Goal: Navigation & Orientation: Find specific page/section

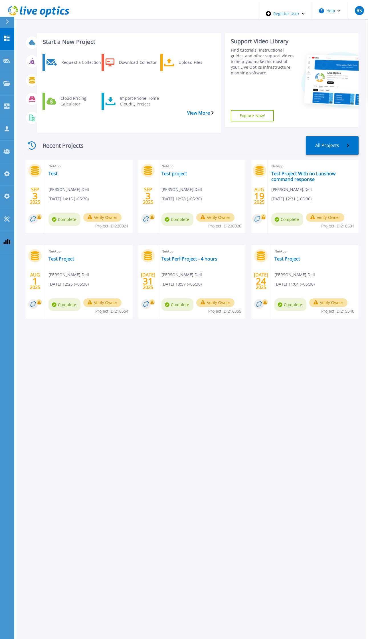
click at [327, 395] on div "Start a New Project Request a Collection Download Collector Upload Files Cloud …" at bounding box center [191, 321] width 349 height 639
drag, startPoint x: 46, startPoint y: 172, endPoint x: 66, endPoint y: 176, distance: 20.5
click at [66, 186] on span "Rahul Sinha , Dell" at bounding box center [68, 189] width 40 height 6
drag, startPoint x: 66, startPoint y: 176, endPoint x: 52, endPoint y: 182, distance: 15.5
click at [52, 196] on span "[DATE] 14:15 (+05:30)" at bounding box center [68, 199] width 40 height 6
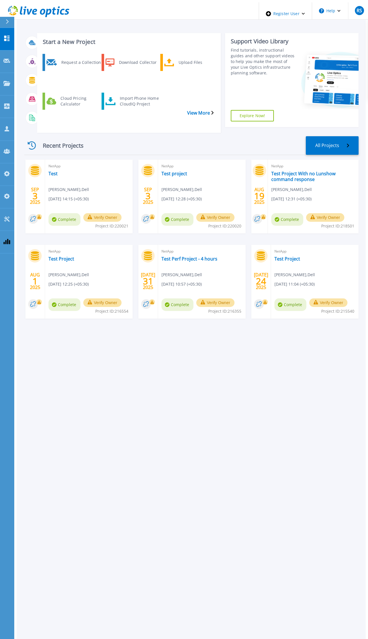
click at [103, 117] on div "Start a New Project Request a Collection Download Collector Upload Files Cloud …" at bounding box center [191, 80] width 334 height 103
click at [9, 81] on icon at bounding box center [6, 83] width 7 height 5
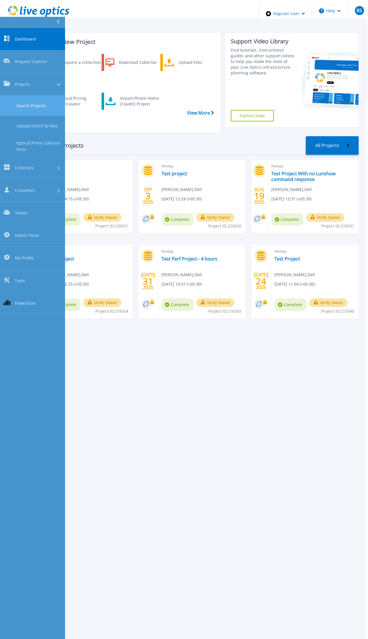
click at [36, 95] on link "Search Projects" at bounding box center [32, 105] width 65 height 20
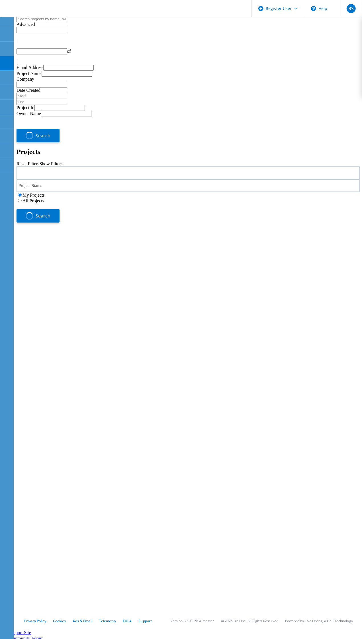
type input "1"
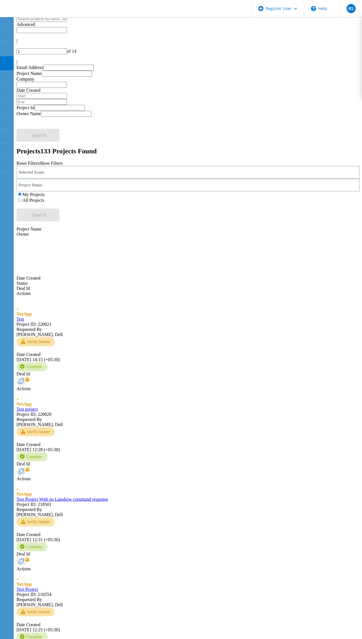
click at [67, 33] on input "text" at bounding box center [42, 30] width 50 height 6
click at [187, 33] on div at bounding box center [188, 33] width 343 height 0
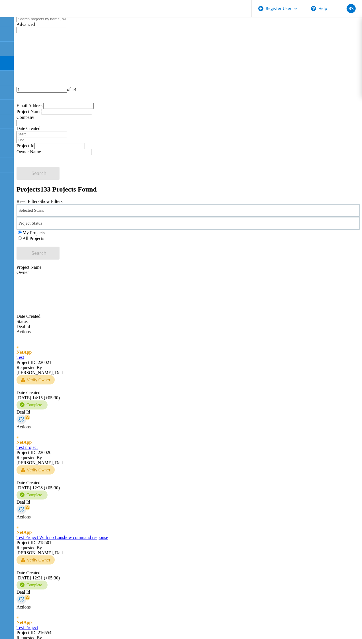
click at [84, 204] on div "Selected Scans" at bounding box center [188, 210] width 343 height 13
click at [68, 199] on label "Isilon/PowerScale" at bounding box center [52, 201] width 33 height 5
click at [35, 200] on input "Isilon/PowerScale" at bounding box center [33, 202] width 4 height 4
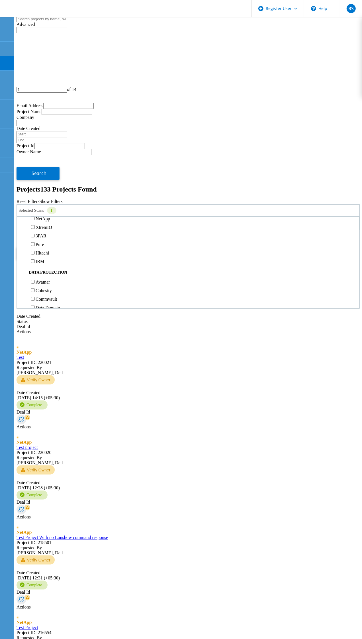
click at [245, 230] on div "My Projects All Projects" at bounding box center [188, 235] width 343 height 11
click at [44, 236] on label "All Projects" at bounding box center [34, 238] width 22 height 5
click at [22, 236] on input "All Projects" at bounding box center [20, 238] width 4 height 4
click at [47, 250] on span "Search" at bounding box center [39, 253] width 15 height 6
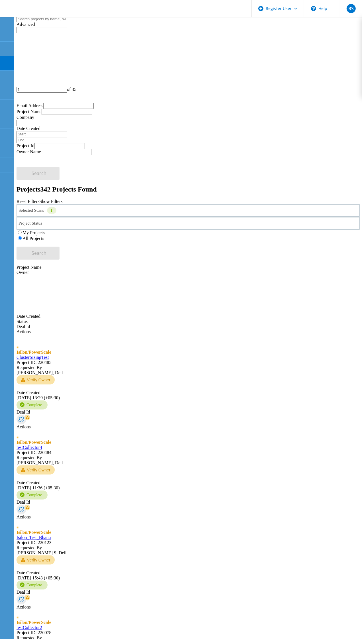
click at [90, 27] on div "Advanced" at bounding box center [188, 24] width 343 height 5
click at [65, 103] on input "text" at bounding box center [68, 106] width 50 height 6
click at [193, 143] on div "Project Id Owner Name Search" at bounding box center [188, 161] width 343 height 37
click at [71, 103] on input "text" at bounding box center [68, 106] width 50 height 6
paste input "[PERSON_NAME][EMAIL_ADDRESS][DOMAIN_NAME]"
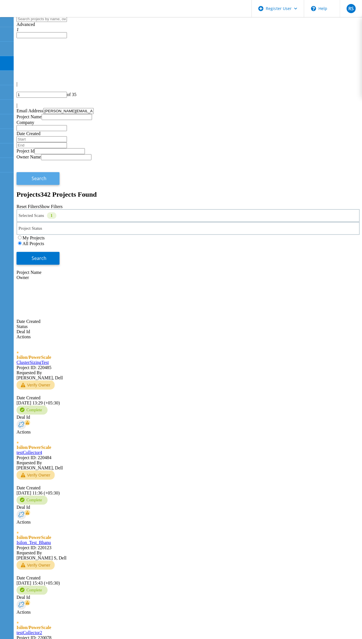
type input "[PERSON_NAME][EMAIL_ADDRESS][DOMAIN_NAME]"
click at [47, 175] on span "Search" at bounding box center [39, 178] width 15 height 6
click at [146, 318] on div "Advanced 1 Pull down to refresh... Release to refresh... Refreshing... Show 10 …" at bounding box center [188, 405] width 343 height 779
click at [112, 32] on div "Advanced 1" at bounding box center [188, 27] width 343 height 10
drag, startPoint x: 152, startPoint y: 341, endPoint x: 90, endPoint y: 208, distance: 147.4
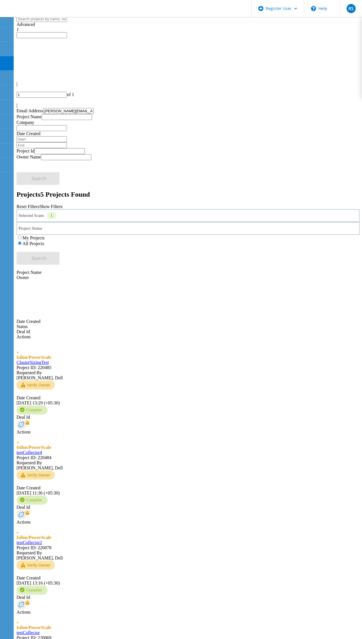
click at [152, 338] on div "Advanced 1 Pull down to refresh... Release to refresh... Refreshing... Show 10 …" at bounding box center [188, 405] width 343 height 779
click at [49, 360] on link "ClusterSizingTest" at bounding box center [33, 362] width 32 height 5
